Goal: Task Accomplishment & Management: Manage account settings

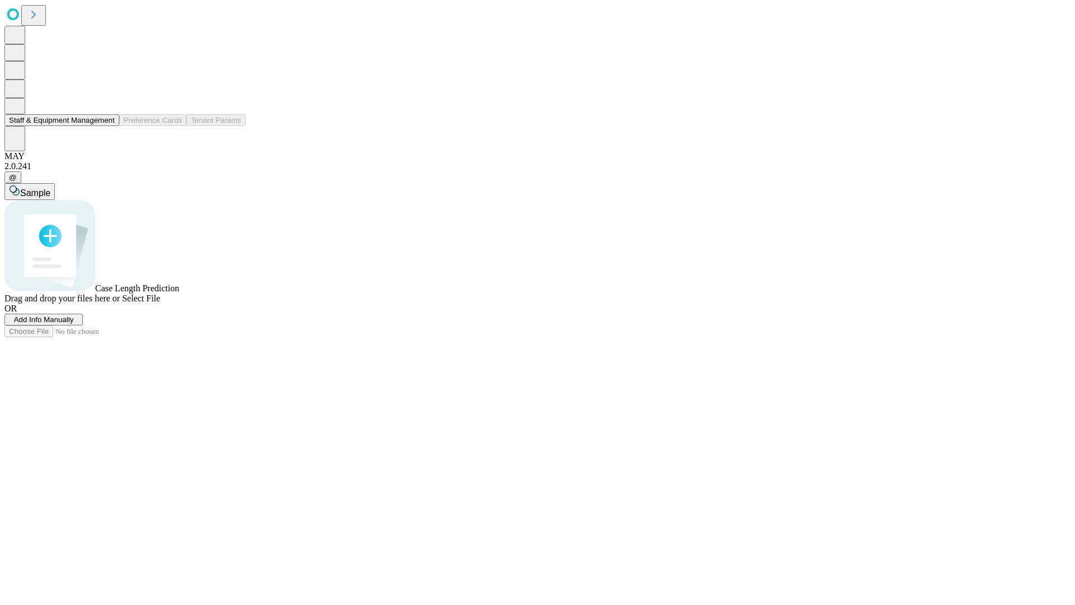
click at [107, 126] on button "Staff & Equipment Management" at bounding box center [61, 120] width 115 height 12
